Goal: Task Accomplishment & Management: Use online tool/utility

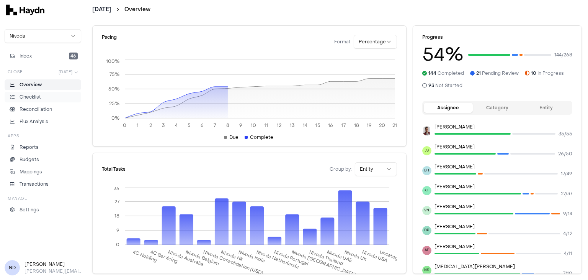
click at [34, 100] on p "Checklist" at bounding box center [30, 96] width 21 height 7
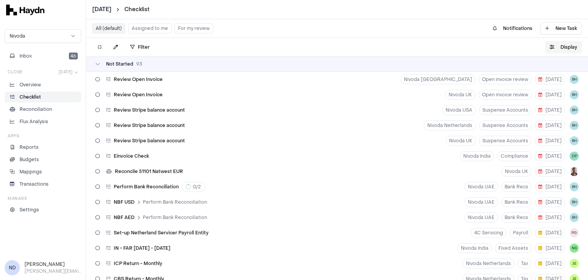
click at [557, 46] on button "Display" at bounding box center [563, 47] width 37 height 12
click at [553, 49] on button "Display" at bounding box center [563, 47] width 37 height 12
click at [553, 49] on icon "button" at bounding box center [552, 47] width 5 height 5
click at [555, 47] on button "Display" at bounding box center [563, 47] width 37 height 12
click at [567, 47] on button "Display" at bounding box center [563, 47] width 37 height 12
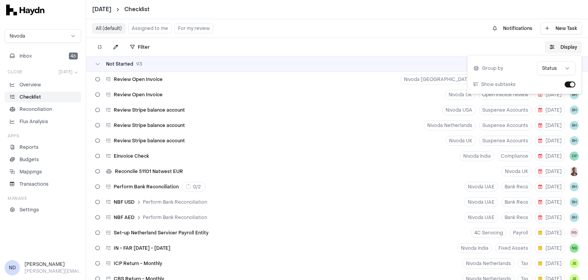
click at [550, 45] on icon "button" at bounding box center [552, 47] width 5 height 5
click at [558, 47] on button "Display" at bounding box center [563, 47] width 37 height 12
click at [561, 66] on html "[DATE] Checklist Nivoda Inbox 46 Close [DATE] Overview Checklist Reconciliation…" at bounding box center [294, 140] width 588 height 280
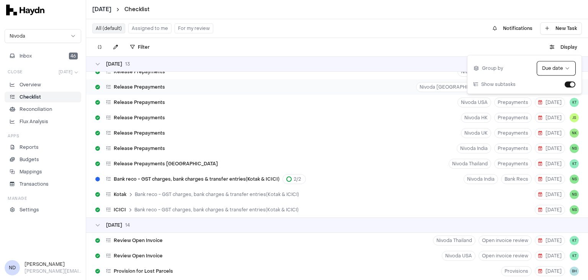
scroll to position [77, 0]
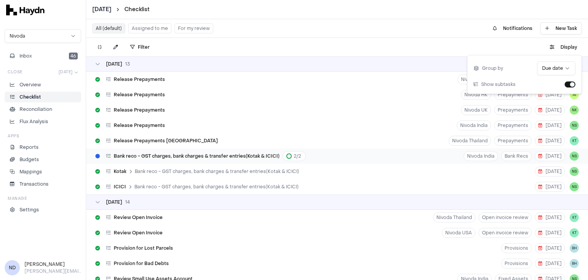
click at [175, 153] on span "Bank reco - GST charges, bank charges & transfer entries(Kotak & ICICI)" at bounding box center [197, 156] width 166 height 6
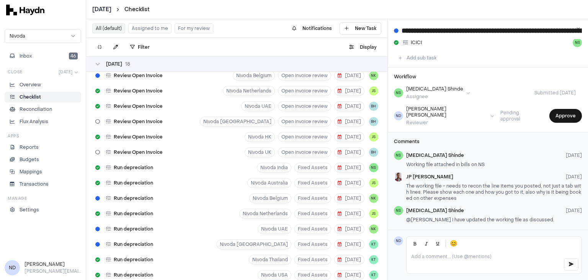
scroll to position [472, 0]
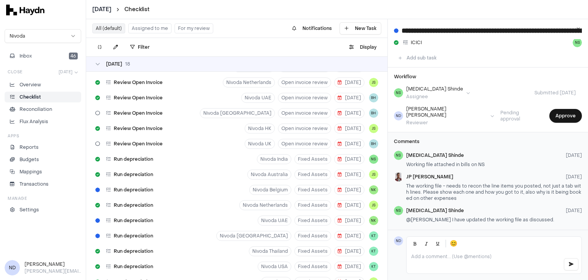
click at [451, 254] on p at bounding box center [484, 256] width 146 height 6
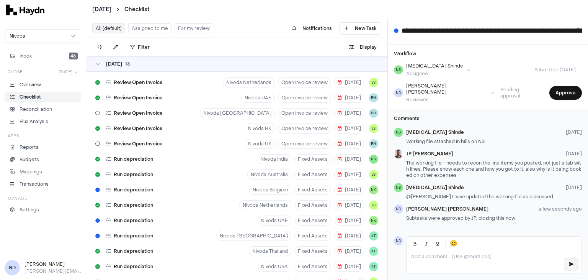
click at [568, 265] on button "button" at bounding box center [571, 264] width 15 height 12
click at [551, 91] on button "Approve" at bounding box center [566, 93] width 33 height 14
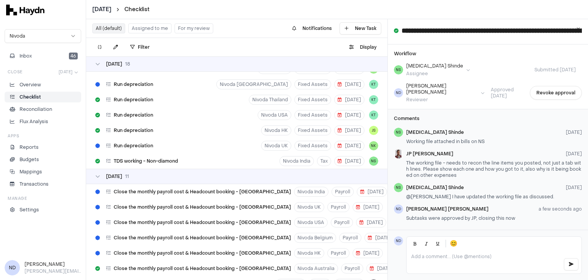
scroll to position [628, 0]
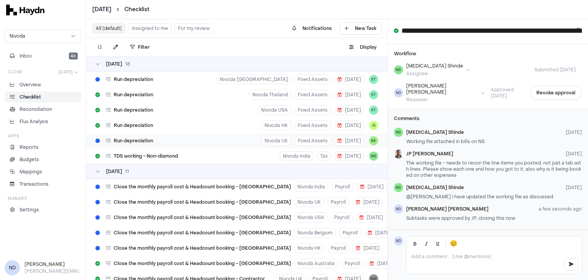
click at [130, 143] on span "Run depreciation" at bounding box center [133, 140] width 39 height 6
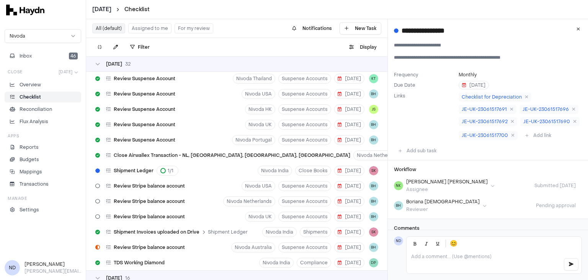
scroll to position [1247, 0]
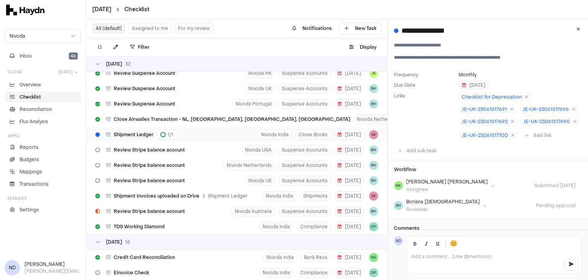
click at [135, 133] on span "Shipment Ledger" at bounding box center [134, 134] width 40 height 6
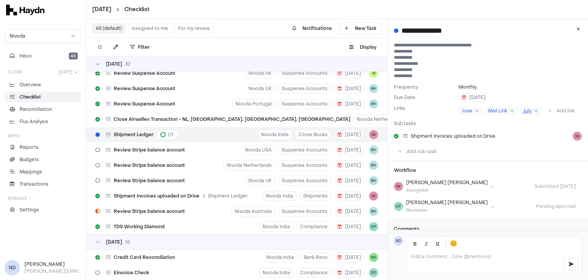
click at [523, 110] on span "July" at bounding box center [527, 111] width 8 height 6
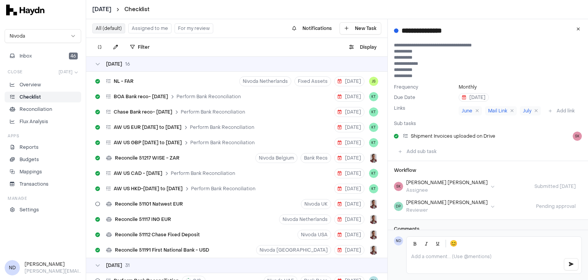
scroll to position [1484, 0]
click at [162, 200] on span "Reconcile 51101 Natwest EUR" at bounding box center [149, 203] width 68 height 6
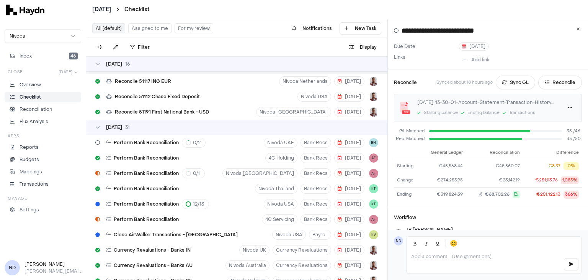
scroll to position [1638, 0]
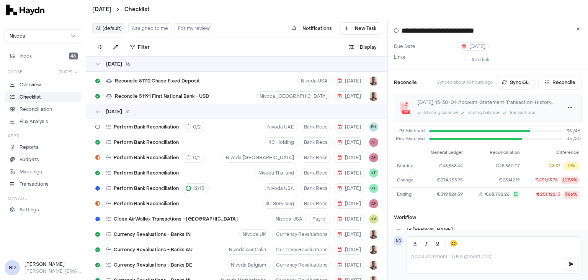
click at [135, 186] on span "Perform Bank Reconciliation" at bounding box center [146, 188] width 65 height 6
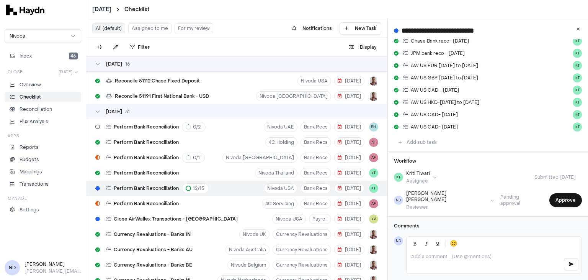
scroll to position [155, 0]
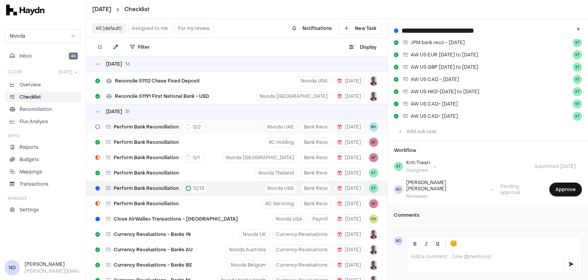
click at [136, 131] on div "Perform Bank Reconciliation 0 / 2" at bounding box center [156, 127] width 100 height 10
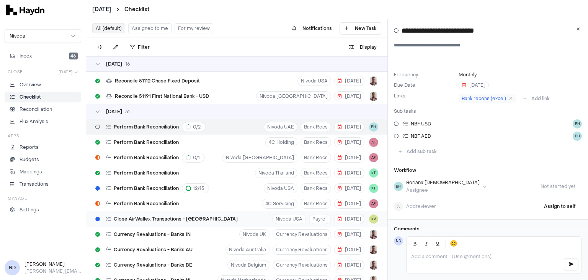
click at [147, 223] on div "Close AirWallex Transactions - [GEOGRAPHIC_DATA]" at bounding box center [166, 218] width 149 height 15
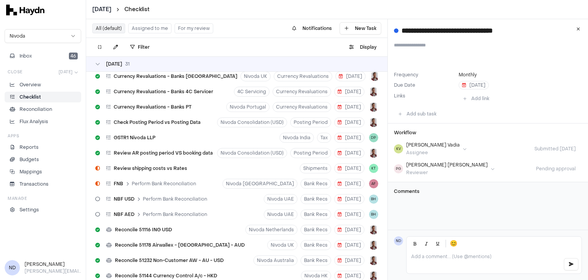
scroll to position [1952, 0]
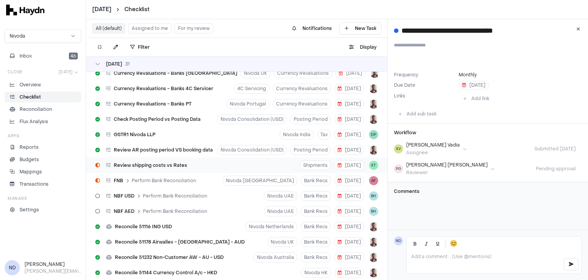
click at [149, 168] on div "Review shipping costs vs Rates" at bounding box center [141, 165] width 98 height 15
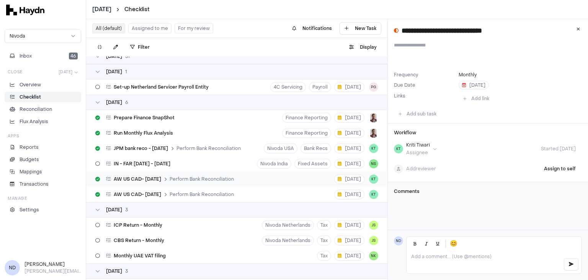
scroll to position [2185, 0]
